Goal: Feedback & Contribution: Contribute content

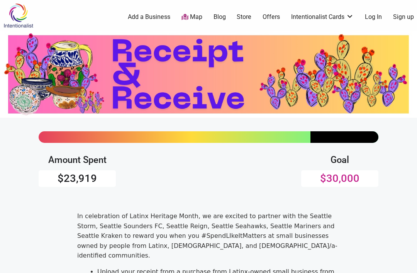
click at [192, 17] on link "Map" at bounding box center [192, 17] width 21 height 9
click at [247, 13] on link "Store" at bounding box center [244, 17] width 15 height 9
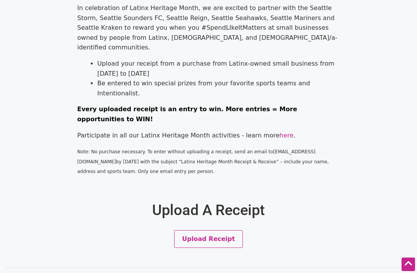
click at [226, 230] on button "Upload Receipt" at bounding box center [208, 239] width 69 height 18
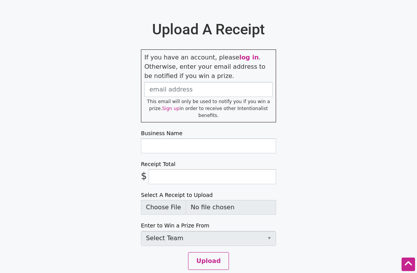
scroll to position [387, 0]
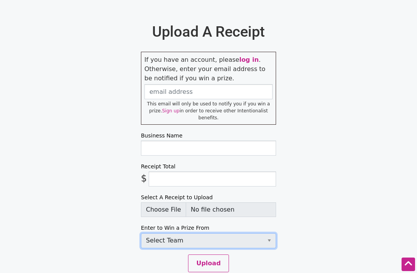
click at [260, 233] on select "Select Team Seattle Sounders FC Seattle Storm Seattle Reign Seattle Seahawks Se…" at bounding box center [208, 240] width 135 height 15
click at [263, 233] on select "Select Team Seattle Sounders FC Seattle Storm Seattle Reign Seattle Seahawks Se…" at bounding box center [208, 240] width 135 height 15
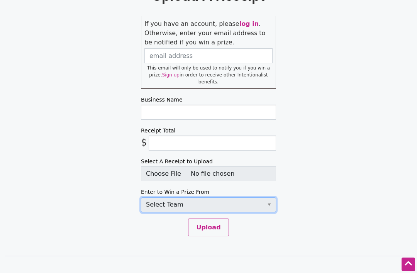
scroll to position [422, 0]
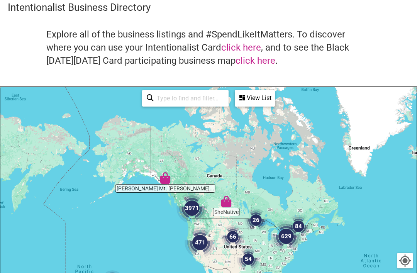
scroll to position [46, 0]
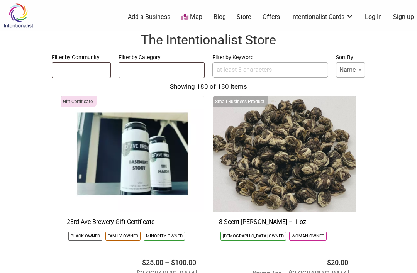
select select
